Goal: Complete application form: Complete application form

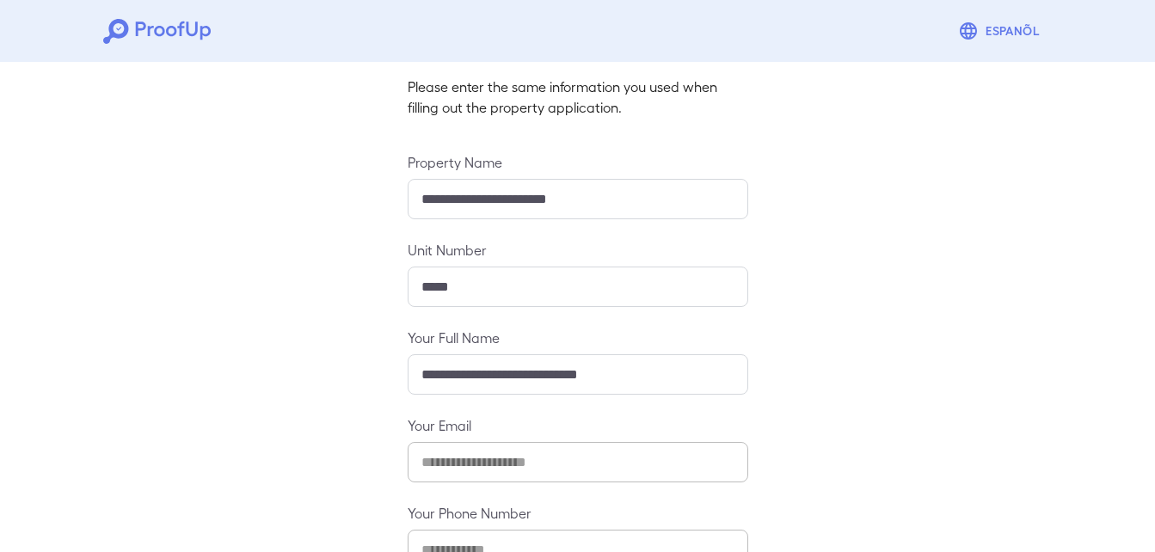
scroll to position [227, 0]
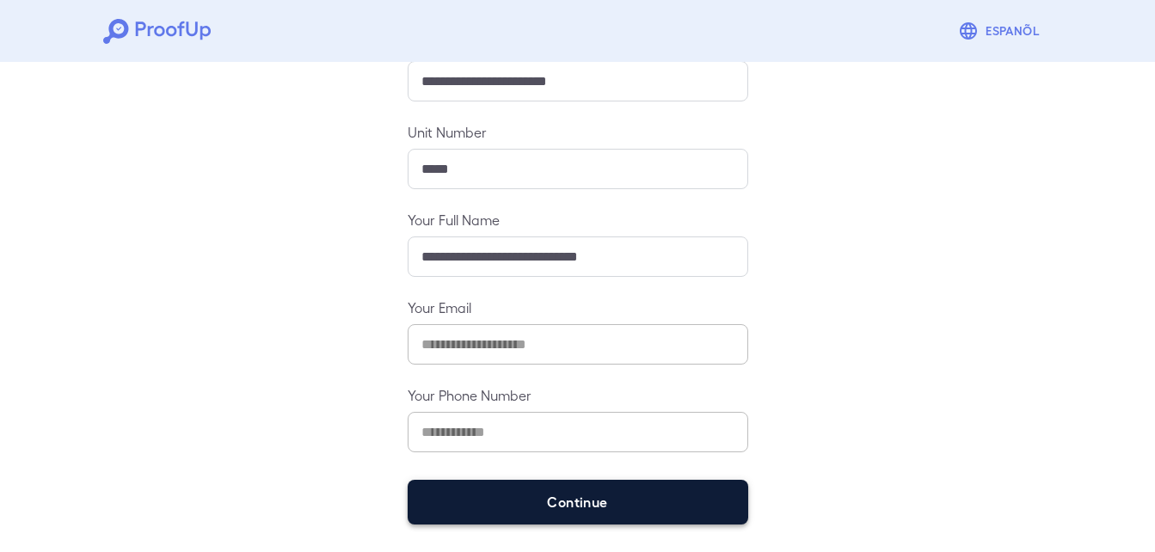
click at [560, 493] on button "Continue" at bounding box center [578, 502] width 341 height 45
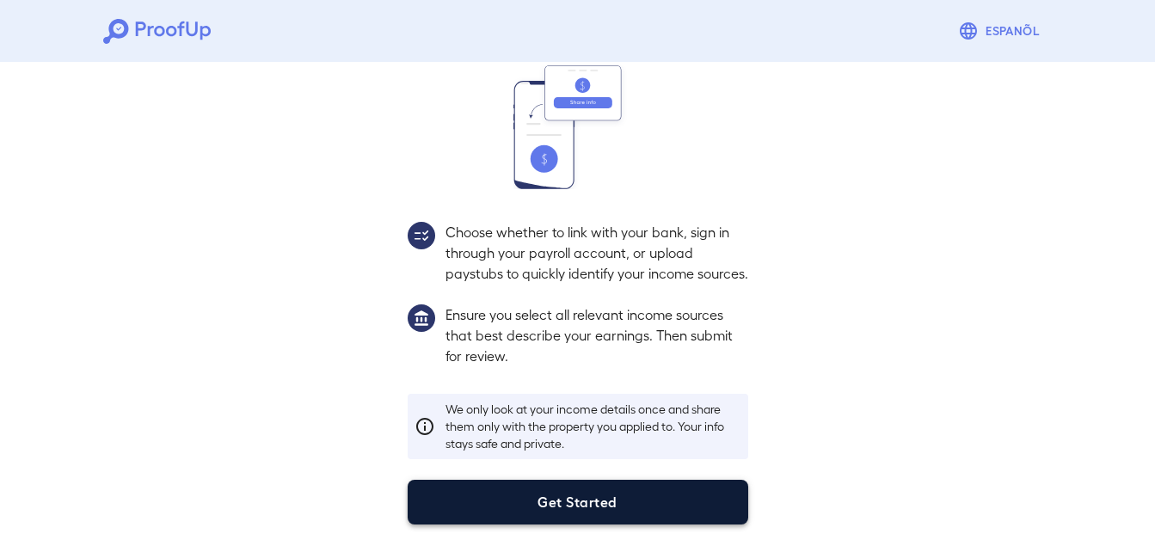
click at [564, 498] on button "Get Started" at bounding box center [578, 502] width 341 height 45
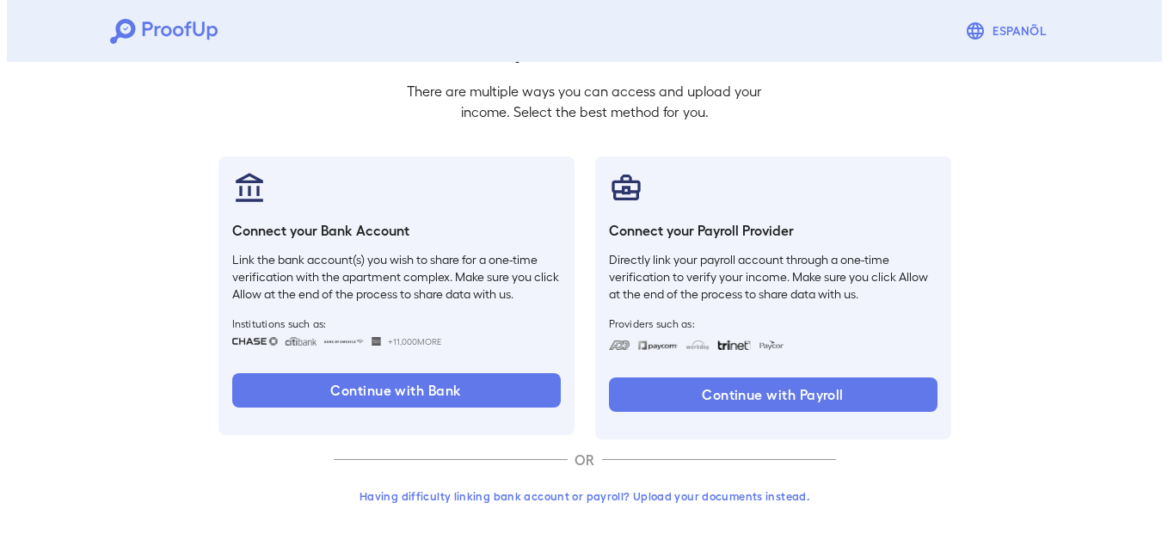
scroll to position [105, 0]
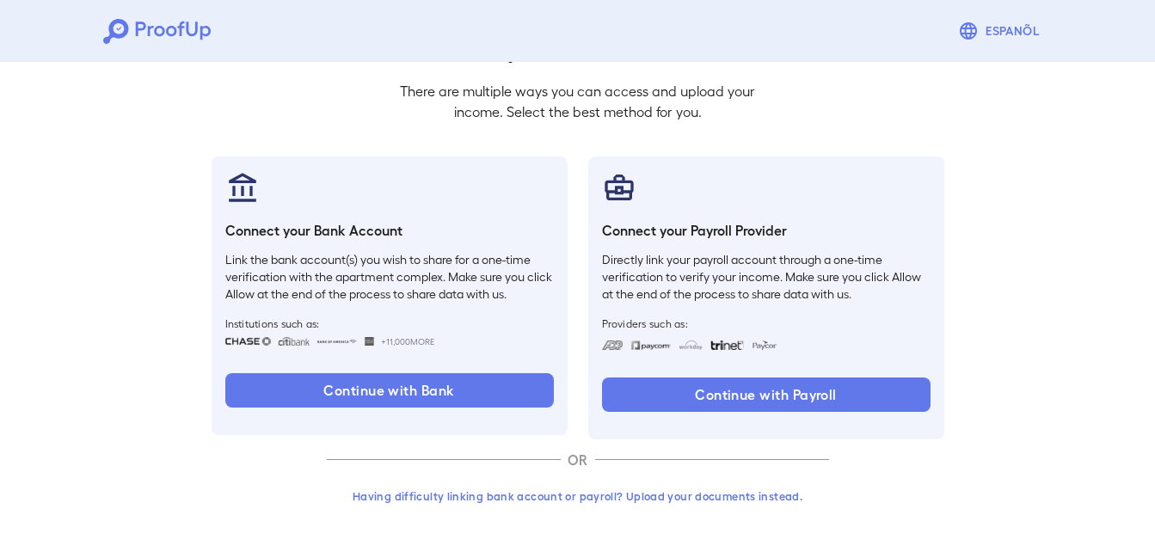
click at [464, 494] on button "Having difficulty linking bank account or payroll? Upload your documents instea…" at bounding box center [578, 496] width 502 height 31
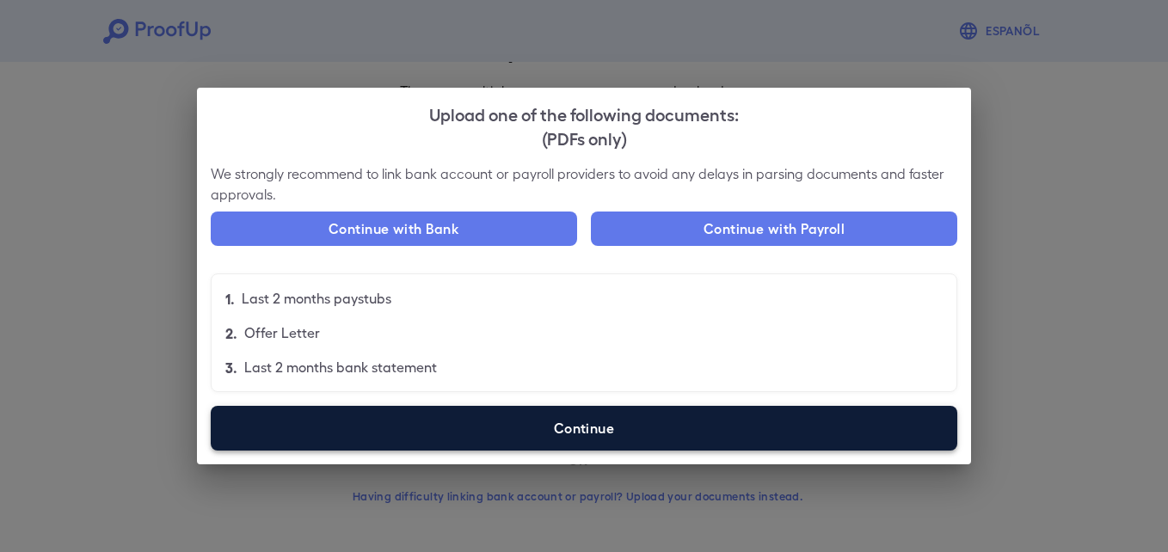
click at [532, 421] on label "Continue" at bounding box center [584, 428] width 746 height 45
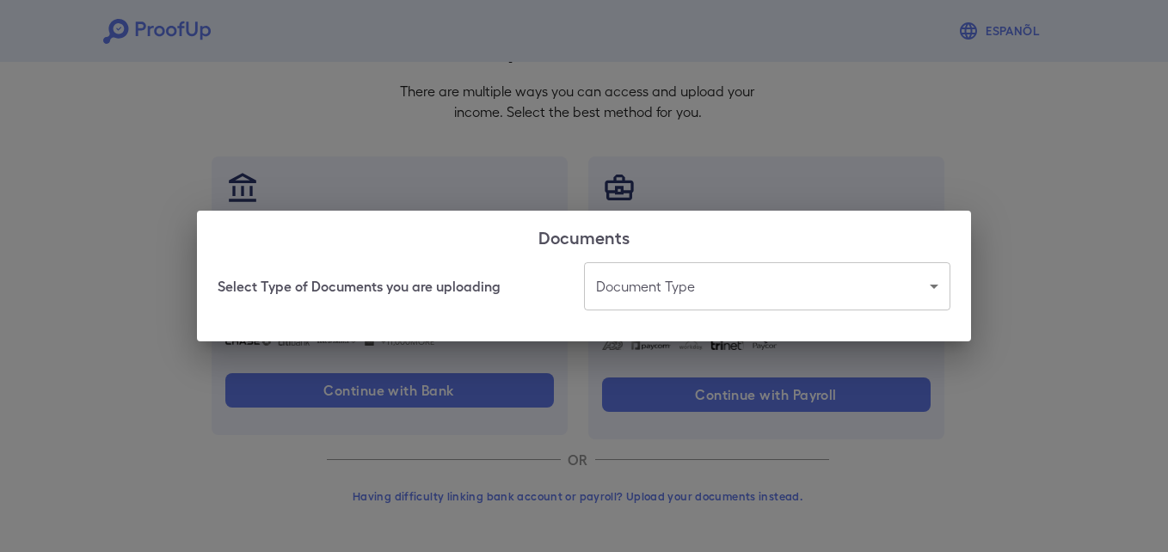
drag, startPoint x: 744, startPoint y: 317, endPoint x: 734, endPoint y: 296, distance: 23.5
click at [739, 305] on div "Select Type of Documents you are uploading Document Type ​ ​" at bounding box center [584, 301] width 774 height 79
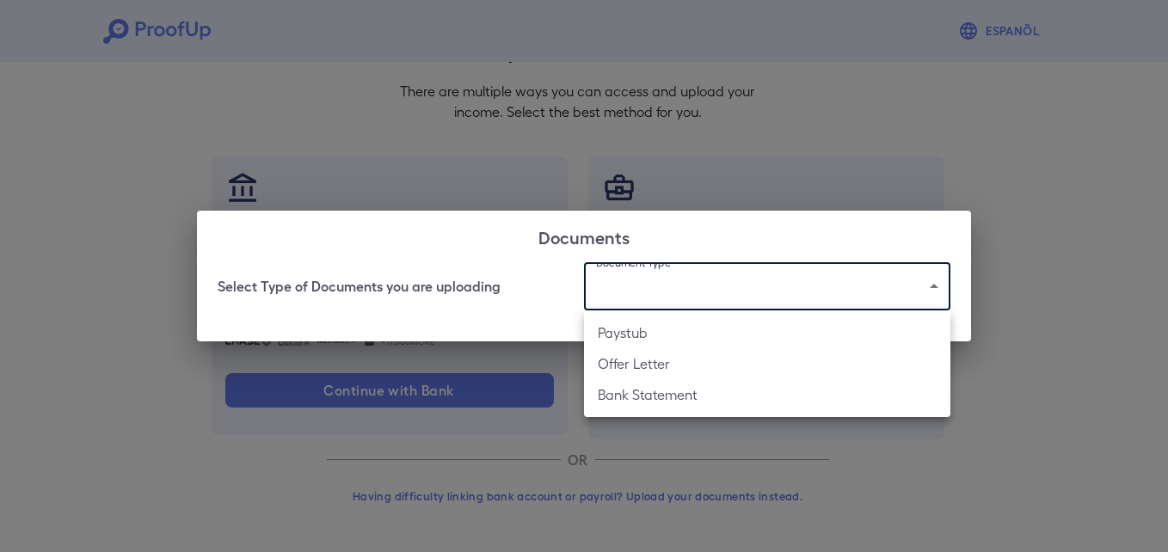
click at [734, 295] on body "Espanõl Go back How Would You Like to Verify Your Income? There are multiple wa…" at bounding box center [584, 223] width 1168 height 657
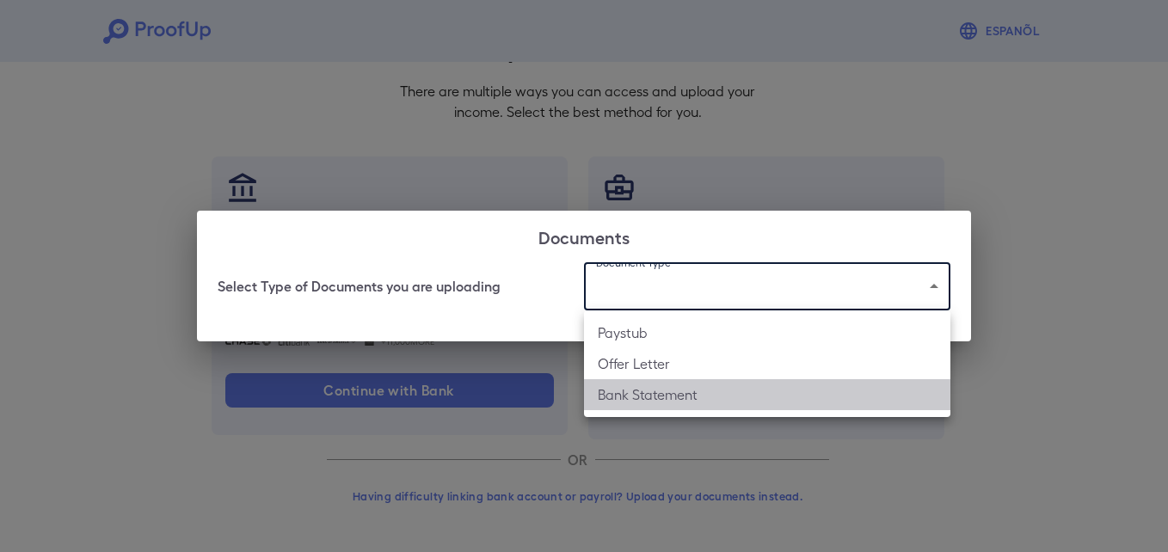
click at [640, 405] on li "Bank Statement" at bounding box center [767, 394] width 366 height 31
type input "**********"
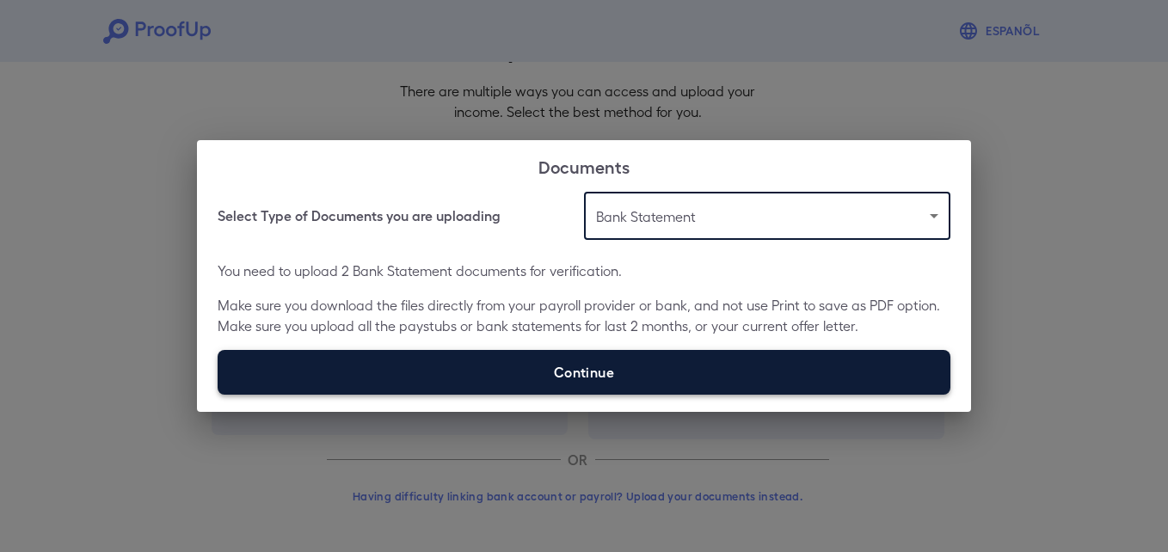
click at [591, 363] on label "Continue" at bounding box center [584, 372] width 733 height 45
click at [218, 394] on input "Continue" at bounding box center [218, 394] width 1 height 1
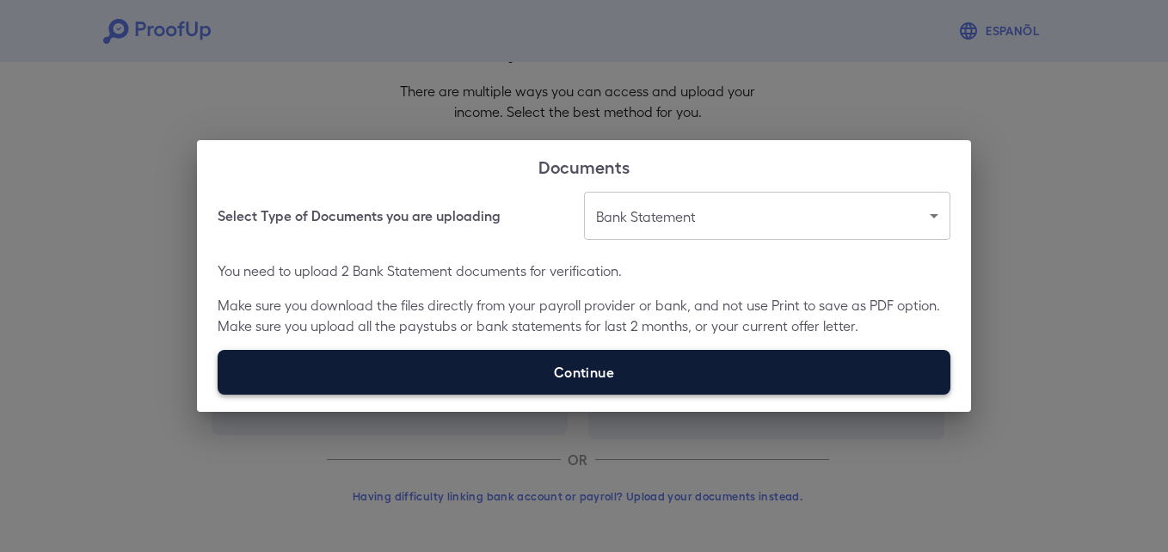
type input "**********"
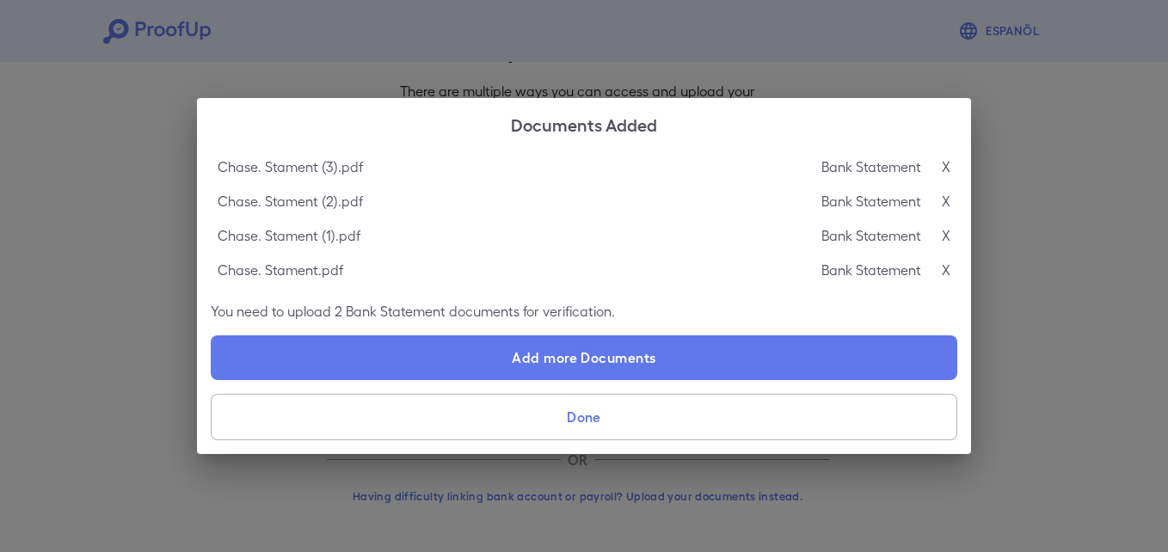
click at [679, 410] on button "Done" at bounding box center [584, 417] width 746 height 46
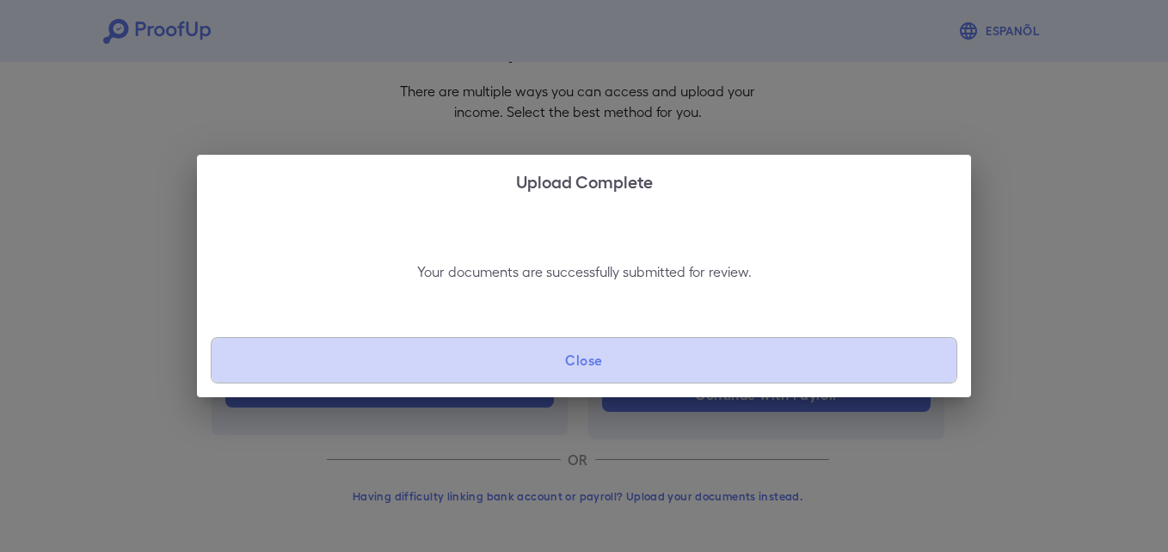
click at [629, 362] on button "Close" at bounding box center [584, 360] width 746 height 46
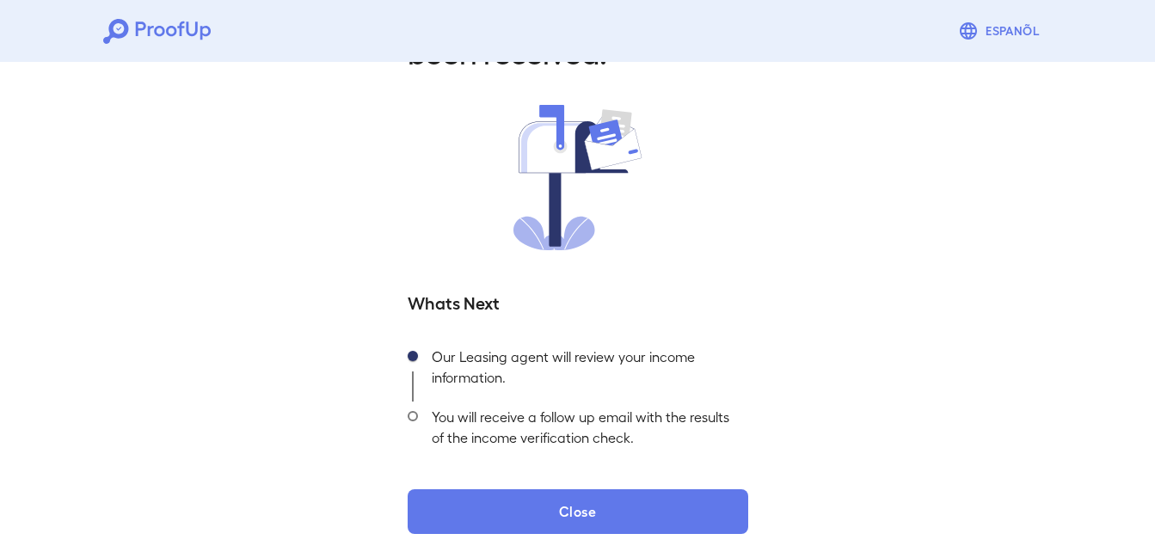
scroll to position [107, 0]
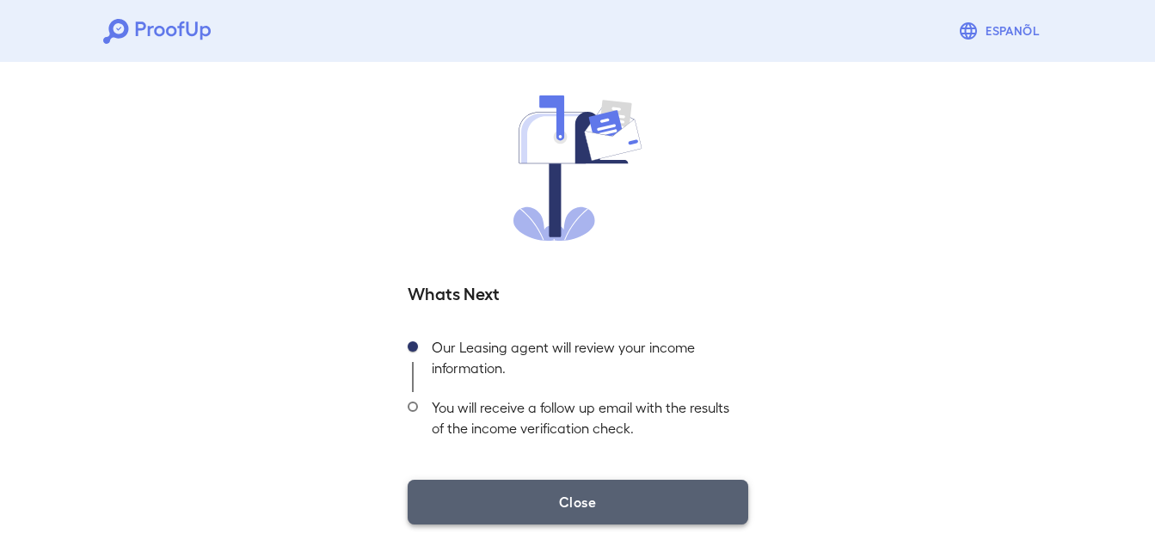
drag, startPoint x: 601, startPoint y: 507, endPoint x: 597, endPoint y: 494, distance: 12.8
click at [599, 497] on button "Close" at bounding box center [578, 502] width 341 height 45
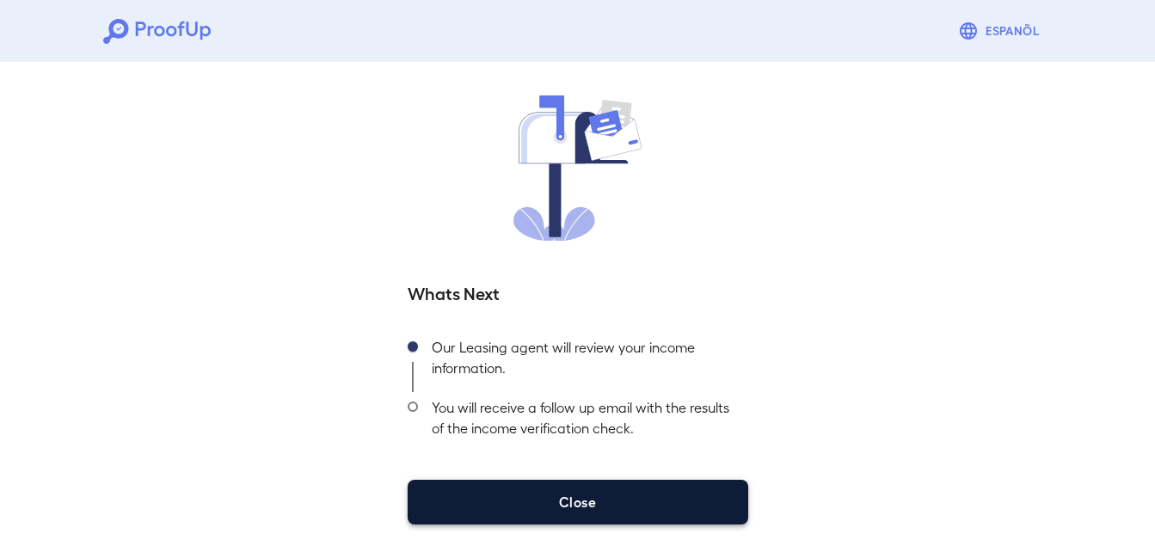
click at [491, 507] on button "Close" at bounding box center [578, 502] width 341 height 45
